Goal: Transaction & Acquisition: Purchase product/service

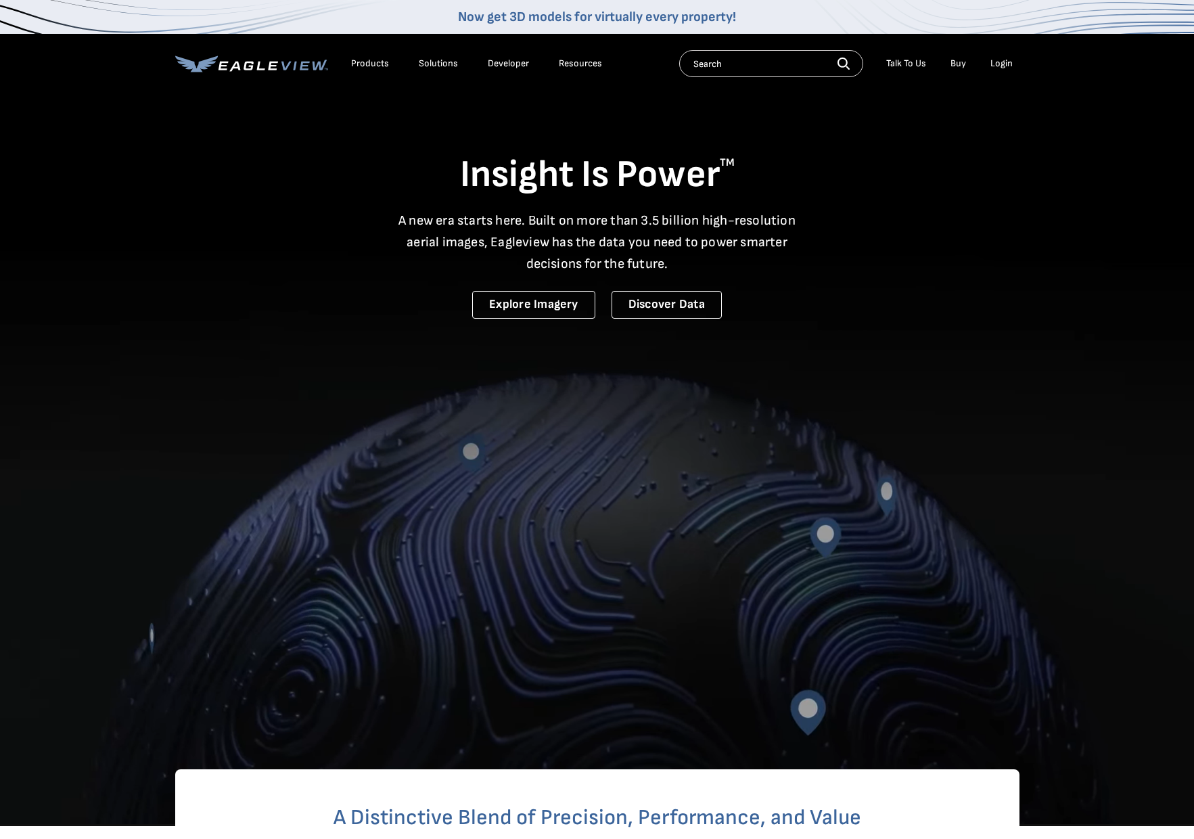
click at [1002, 66] on div "Login" at bounding box center [1001, 63] width 22 height 12
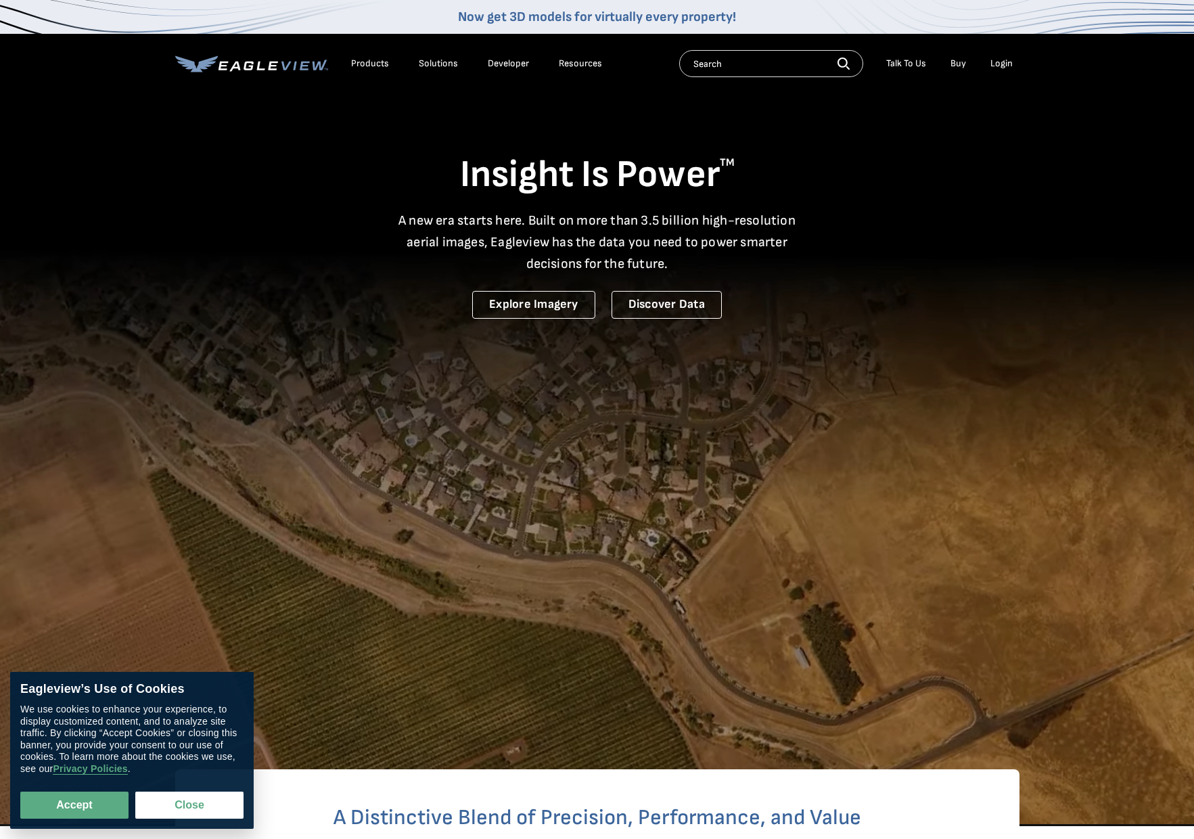
click at [1002, 66] on div "Login" at bounding box center [1001, 63] width 22 height 12
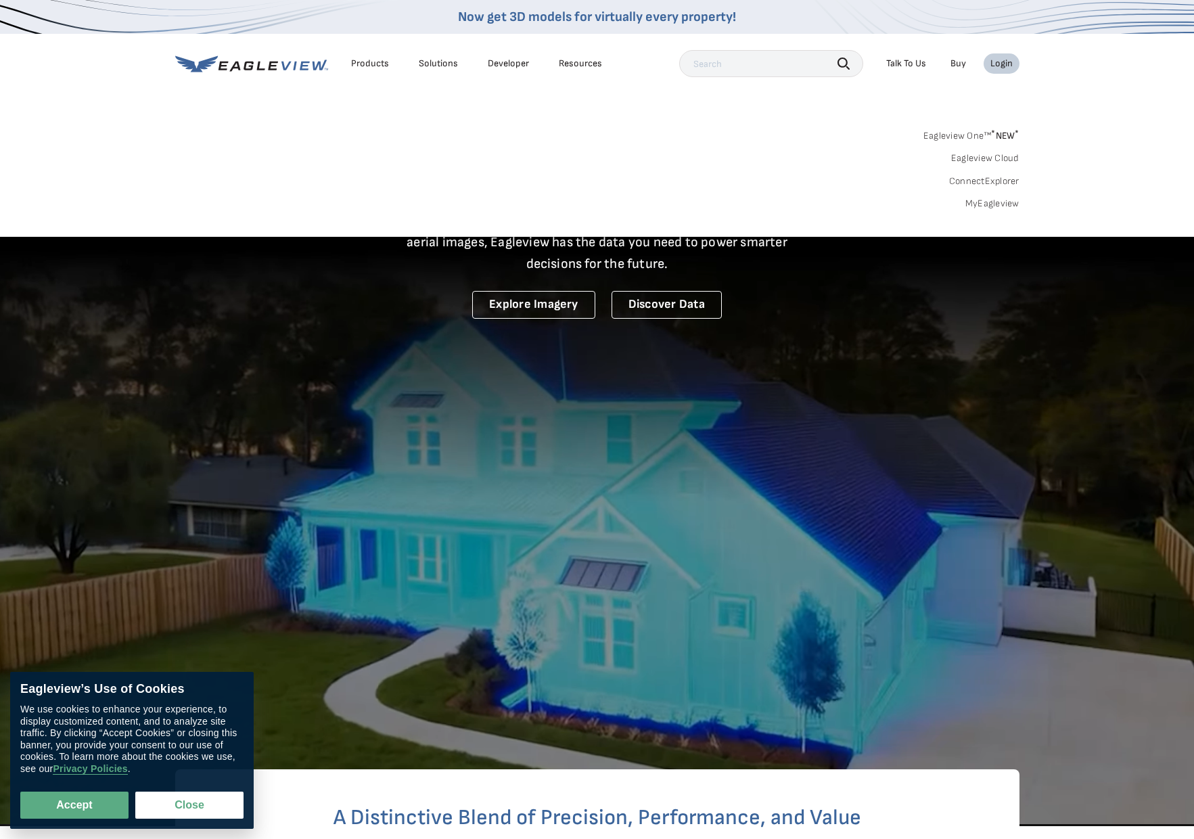
click at [990, 200] on link "MyEagleview" at bounding box center [992, 204] width 54 height 12
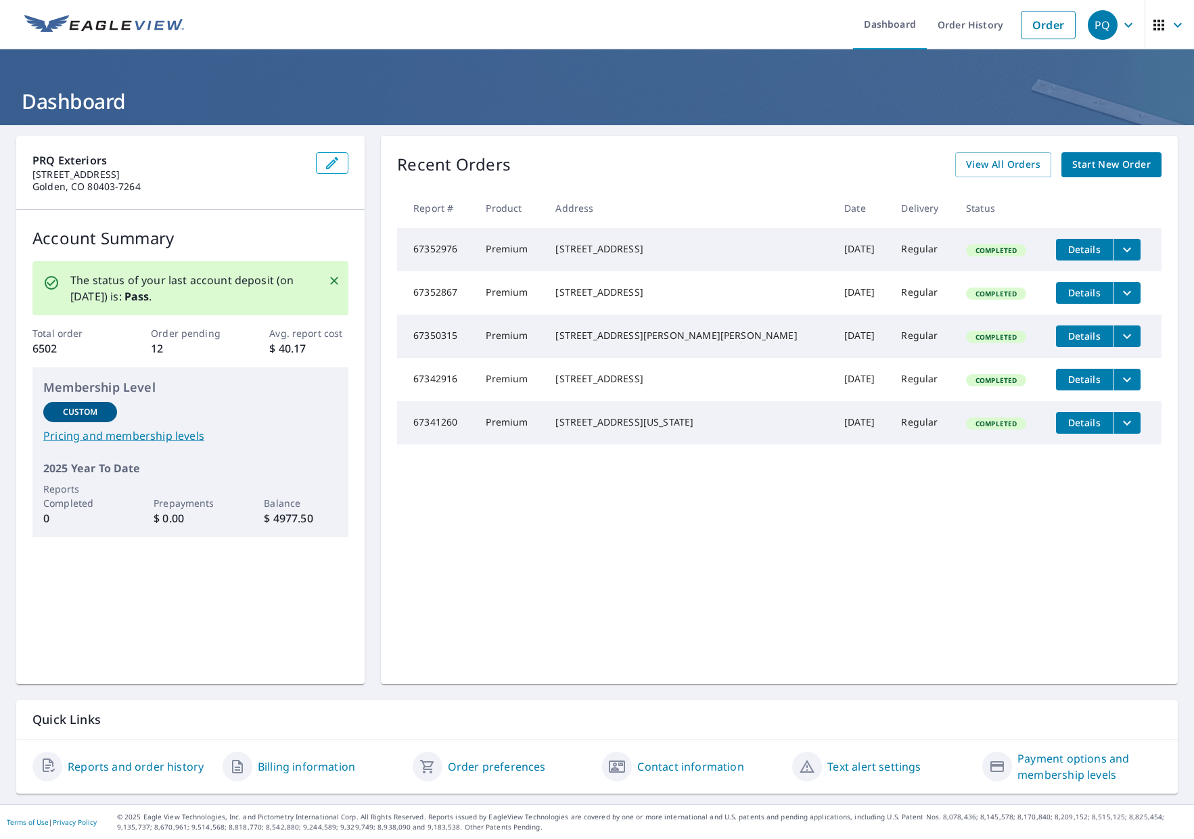
click at [1098, 168] on span "Start New Order" at bounding box center [1111, 164] width 78 height 17
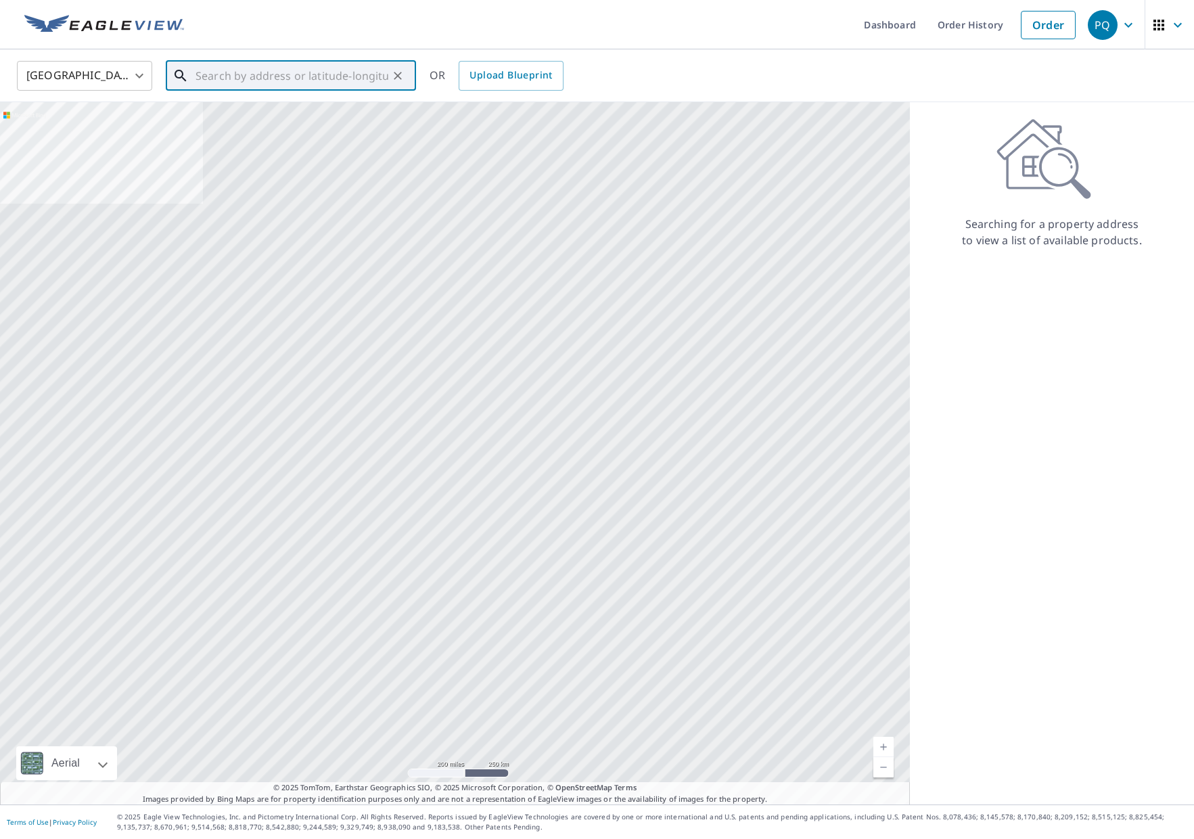
click at [227, 78] on input "text" at bounding box center [291, 76] width 193 height 38
paste input "1322 Dorothy Ln"
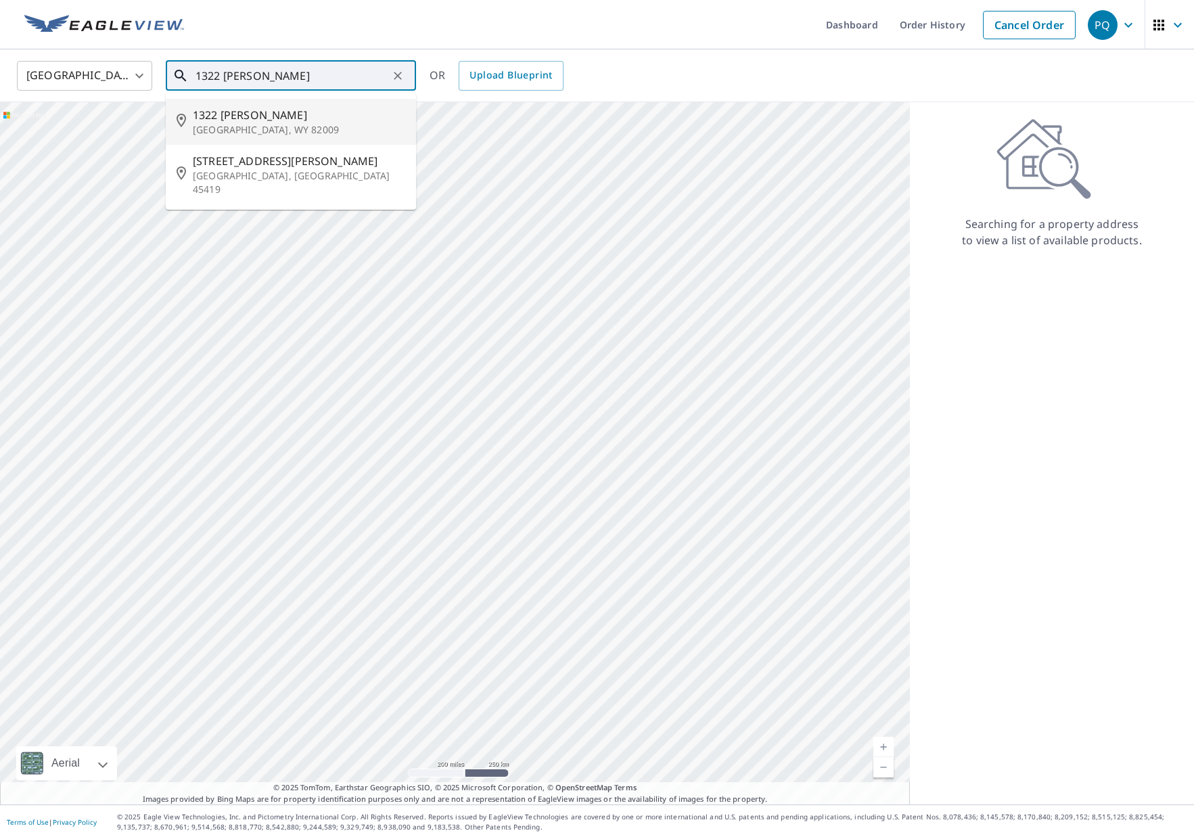
click at [241, 120] on span "1322 Dorothy Ln" at bounding box center [299, 115] width 212 height 16
type input "1322 Dorothy Ln Cheyenne, WY 82009"
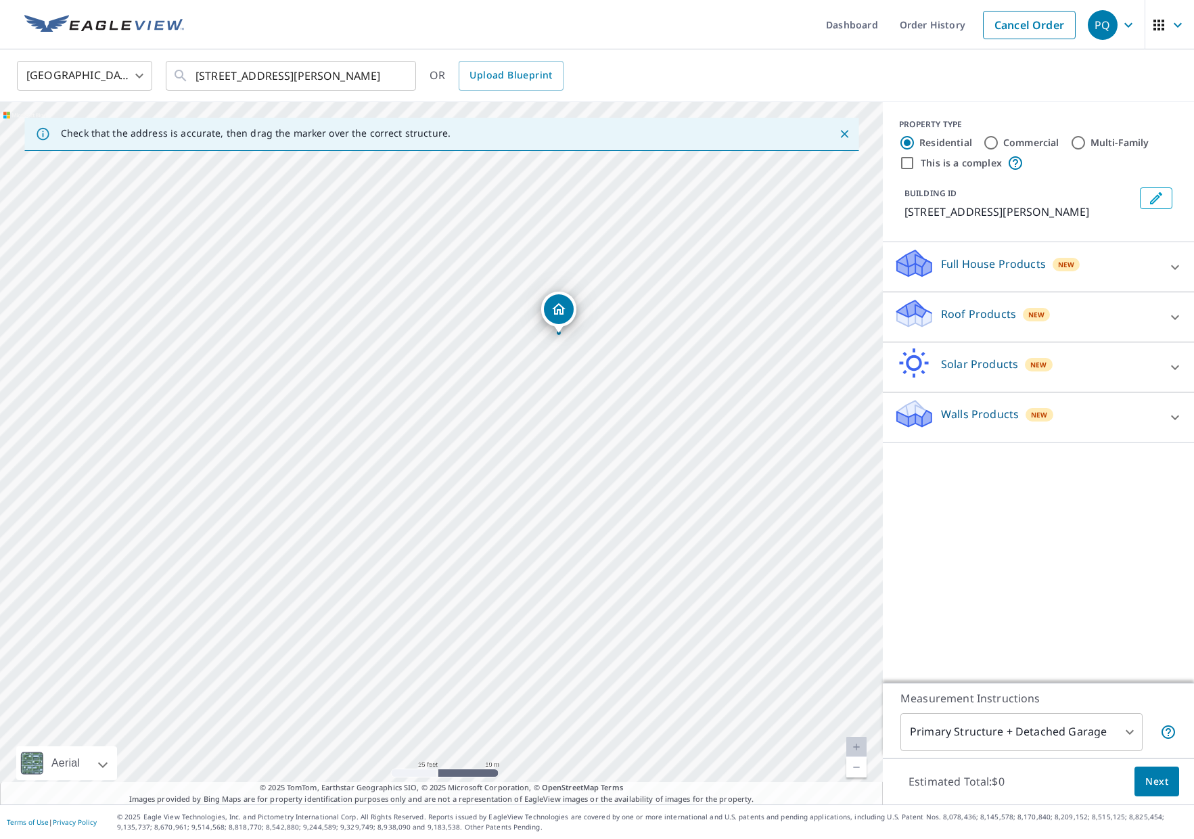
drag, startPoint x: 449, startPoint y: 428, endPoint x: 561, endPoint y: 313, distance: 160.7
